Goal: Task Accomplishment & Management: Complete application form

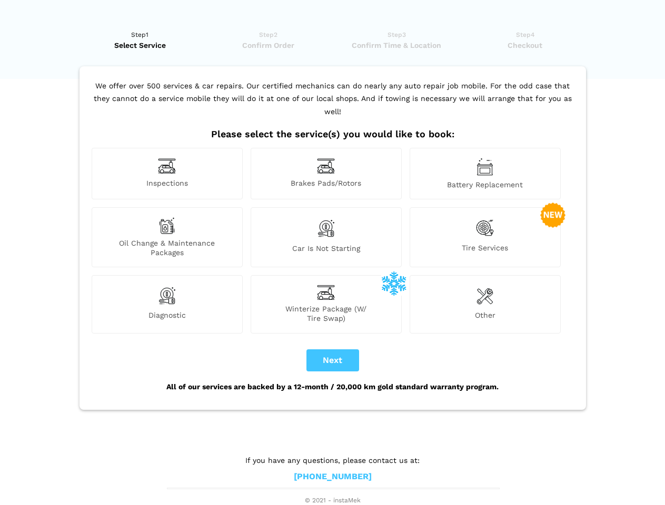
scroll to position [8, 0]
click at [167, 174] on img at bounding box center [167, 166] width 18 height 16
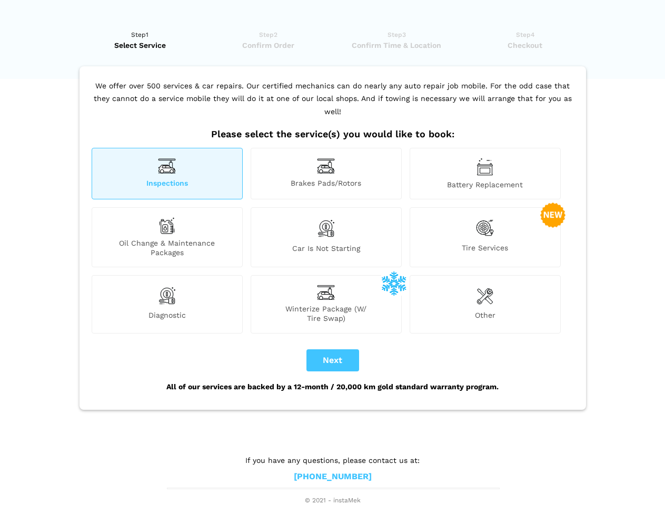
click at [326, 174] on img at bounding box center [326, 166] width 18 height 16
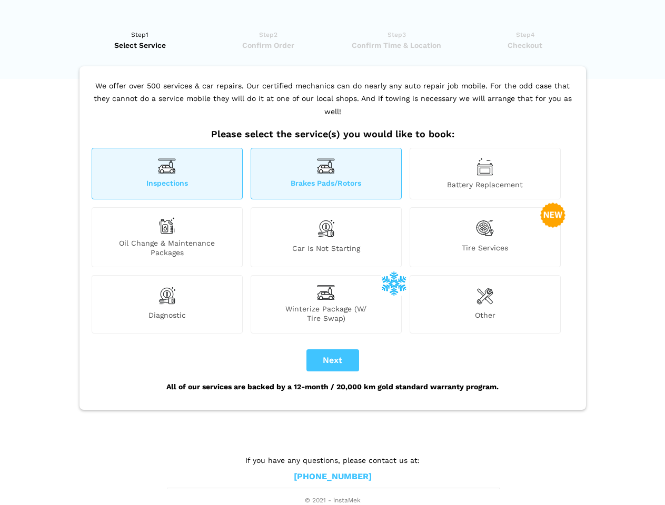
click at [485, 174] on img at bounding box center [484, 167] width 17 height 18
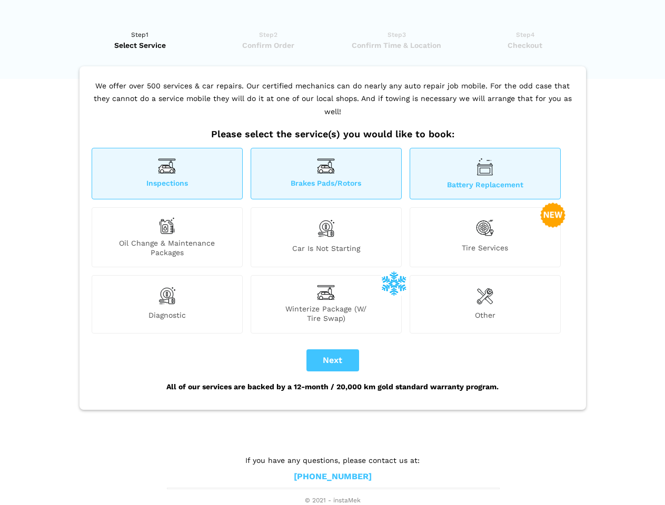
click at [167, 237] on div "Oil Change & Maintenance Packages" at bounding box center [167, 237] width 151 height 60
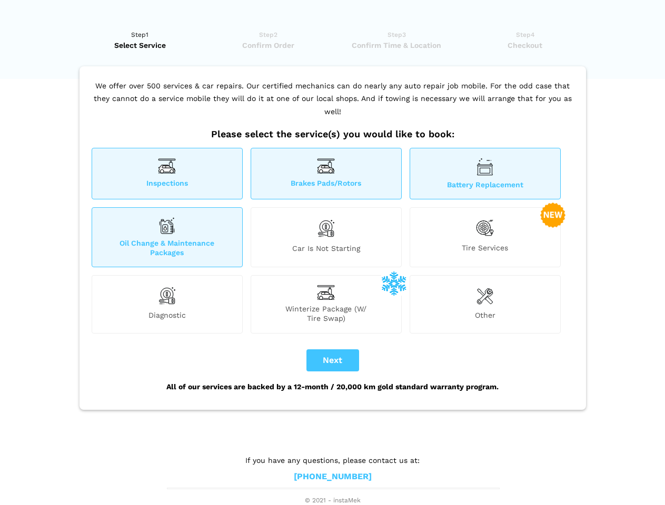
click at [326, 237] on img at bounding box center [326, 228] width 18 height 22
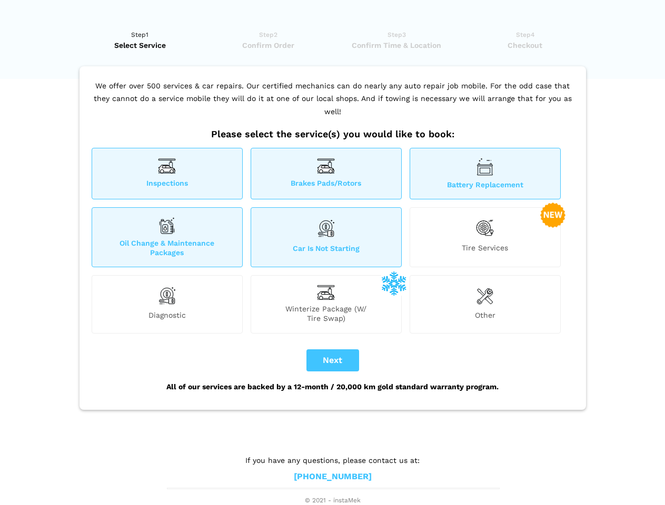
click at [485, 237] on img at bounding box center [485, 228] width 18 height 22
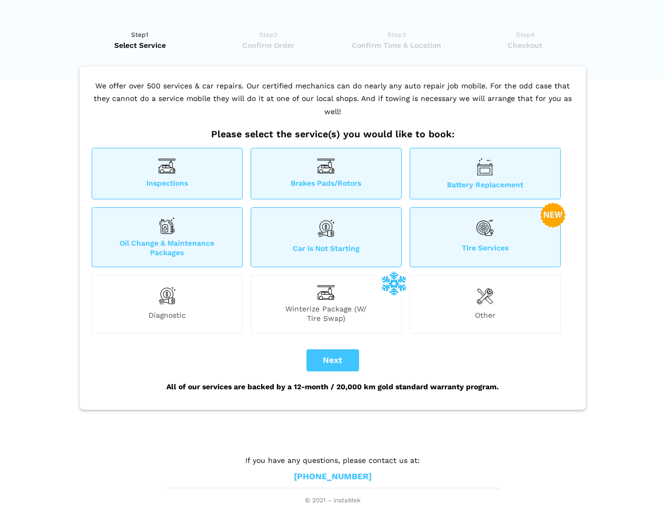
click at [167, 304] on img at bounding box center [167, 295] width 18 height 21
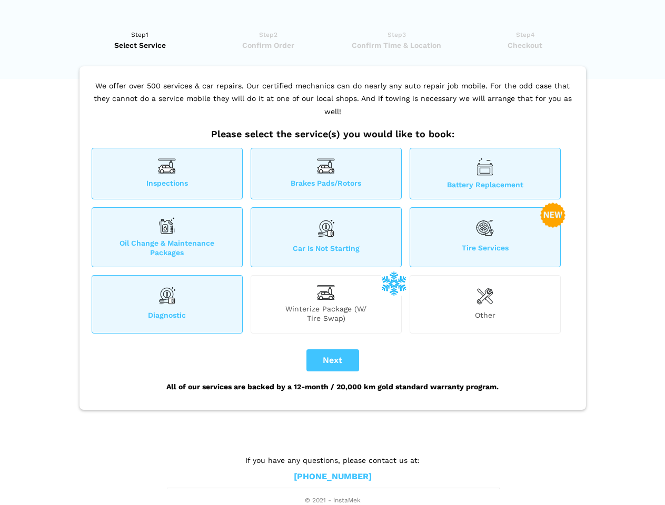
click at [326, 304] on span "Winterize Package (W/ Tire Swap)" at bounding box center [326, 313] width 150 height 19
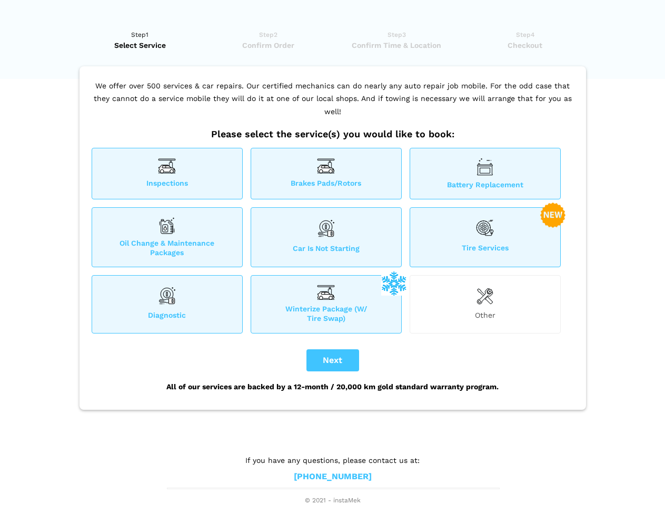
click at [485, 304] on img at bounding box center [484, 295] width 17 height 21
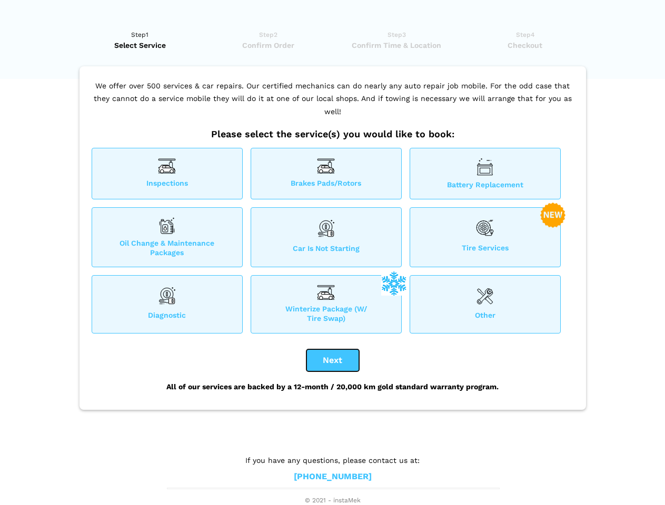
click at [333, 361] on button "Next" at bounding box center [332, 361] width 53 height 22
checkbox input "true"
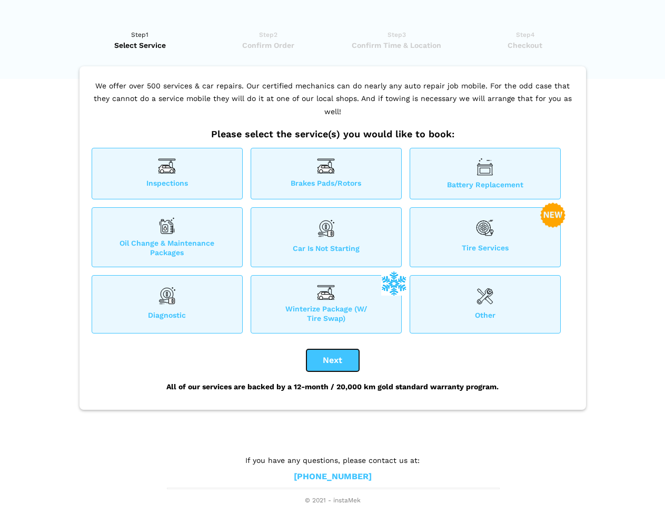
checkbox input "true"
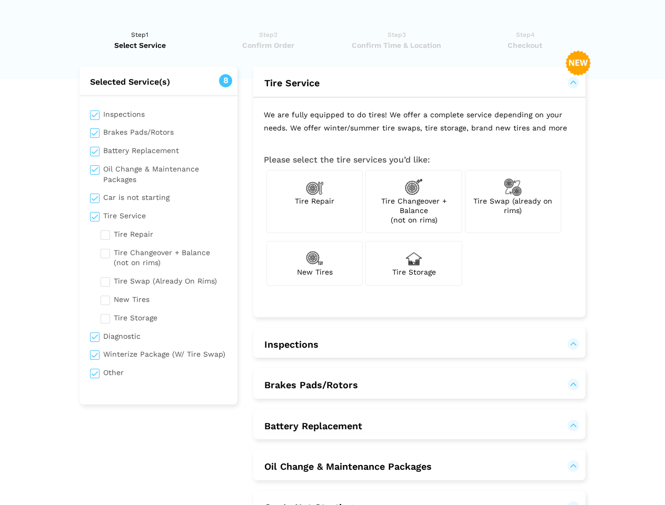
scroll to position [0, 0]
